Goal: Find specific page/section: Find specific page/section

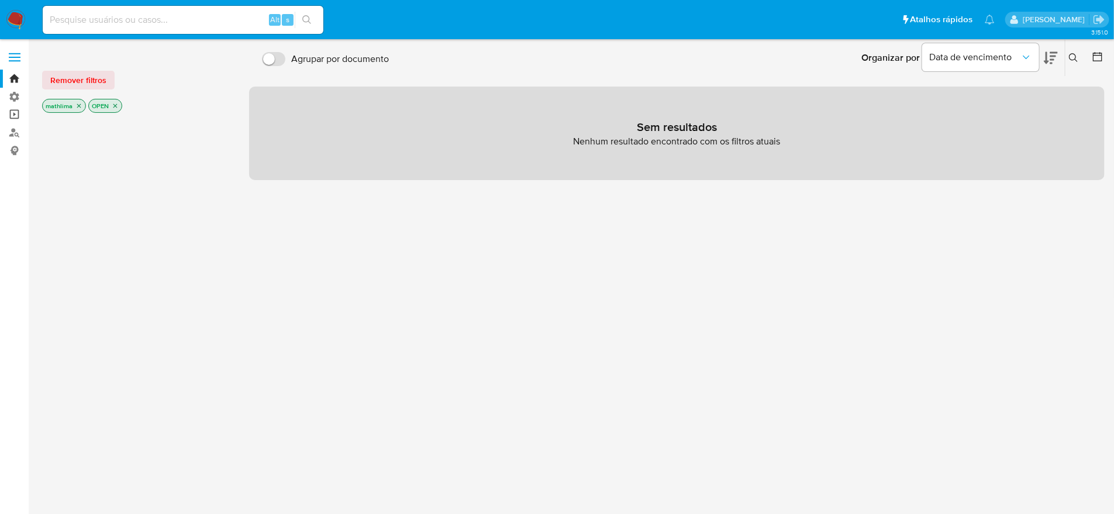
click at [13, 122] on link "Operações em massa" at bounding box center [69, 115] width 139 height 18
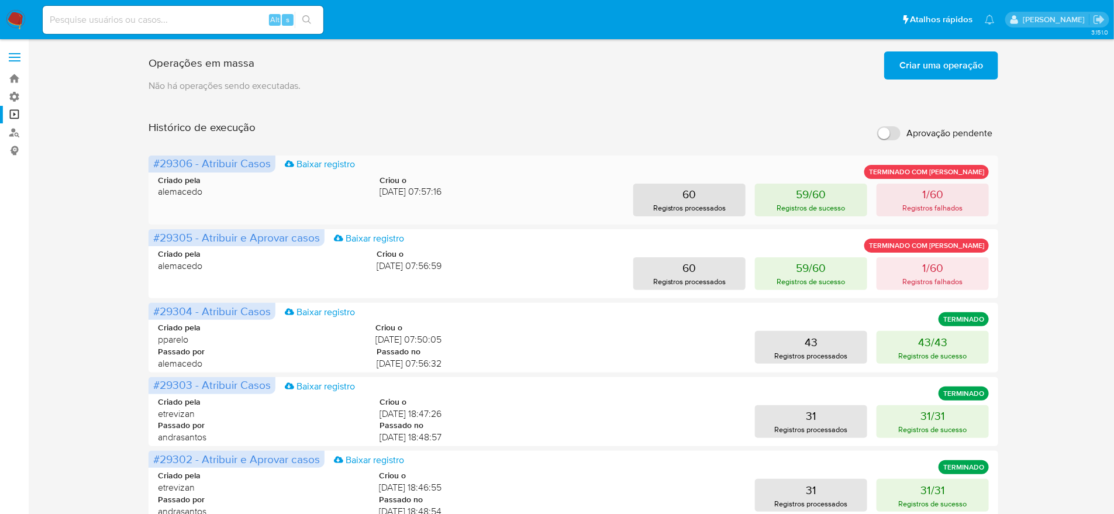
scroll to position [226, 0]
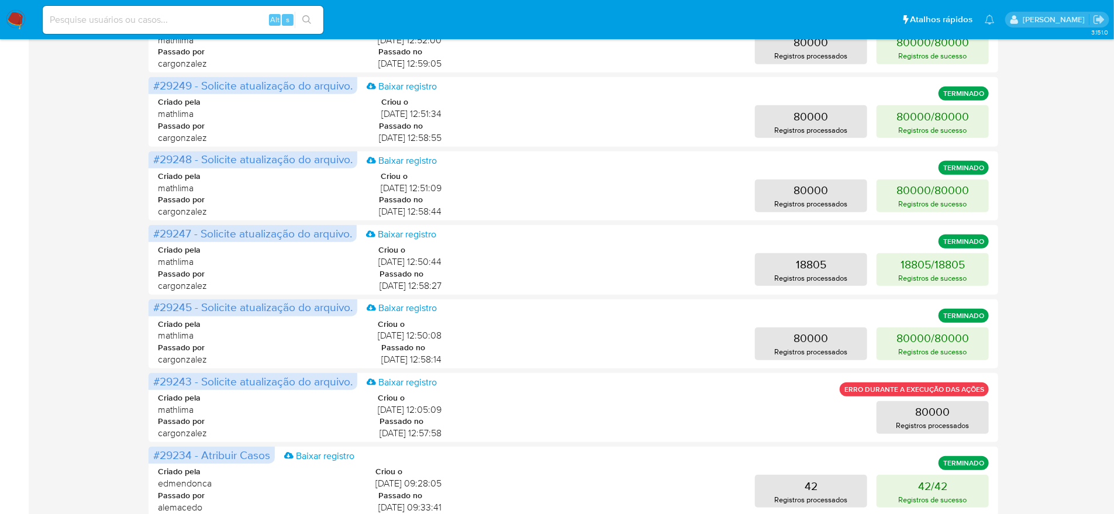
scroll to position [0, 0]
